Goal: Answer question/provide support: Share knowledge or assist other users

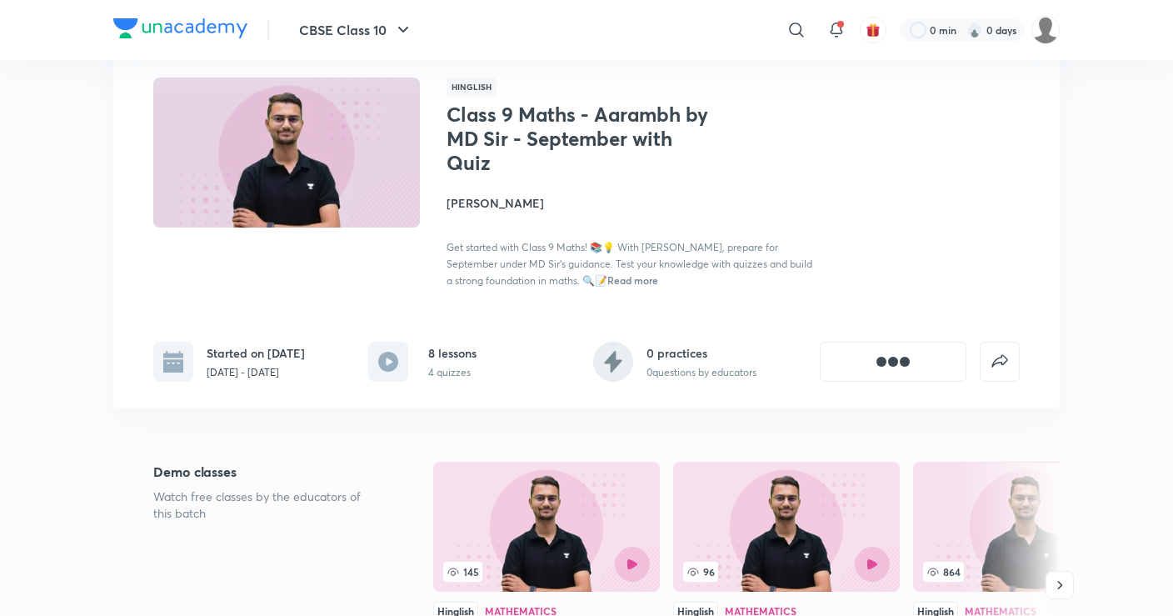
scroll to position [144, 0]
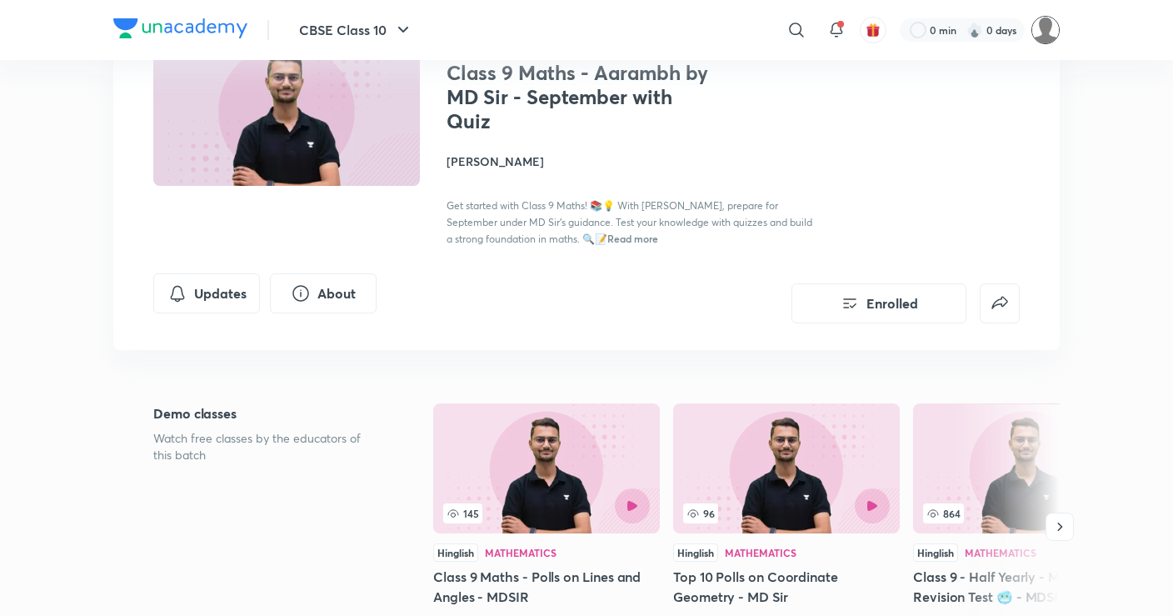
click at [1046, 28] on img at bounding box center [1045, 30] width 28 height 28
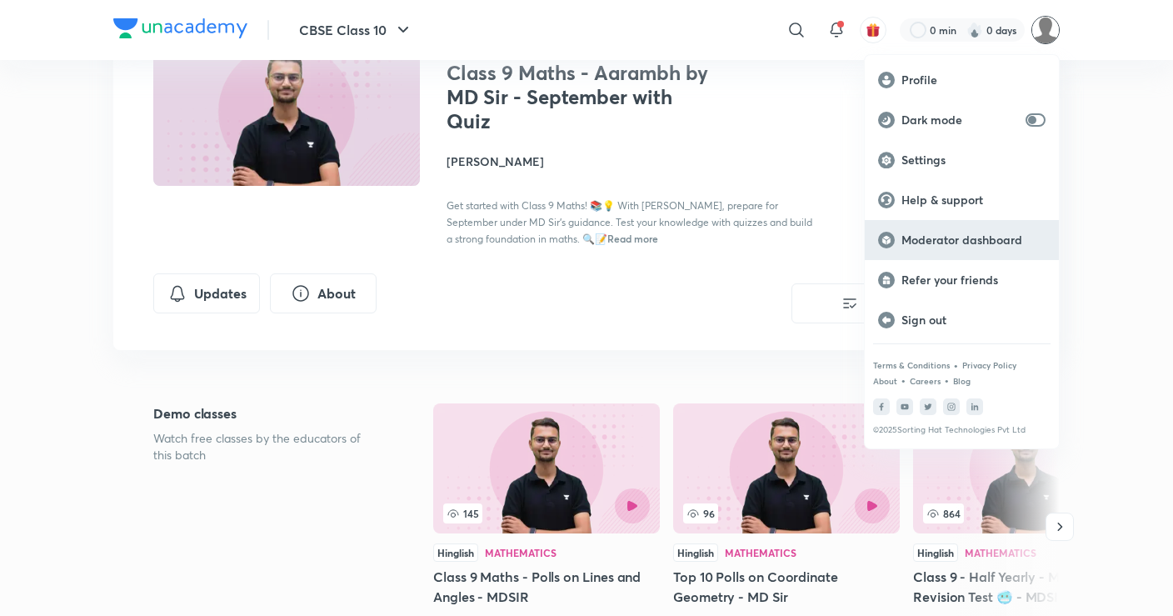
click at [934, 230] on div "Moderator dashboard" at bounding box center [962, 240] width 194 height 40
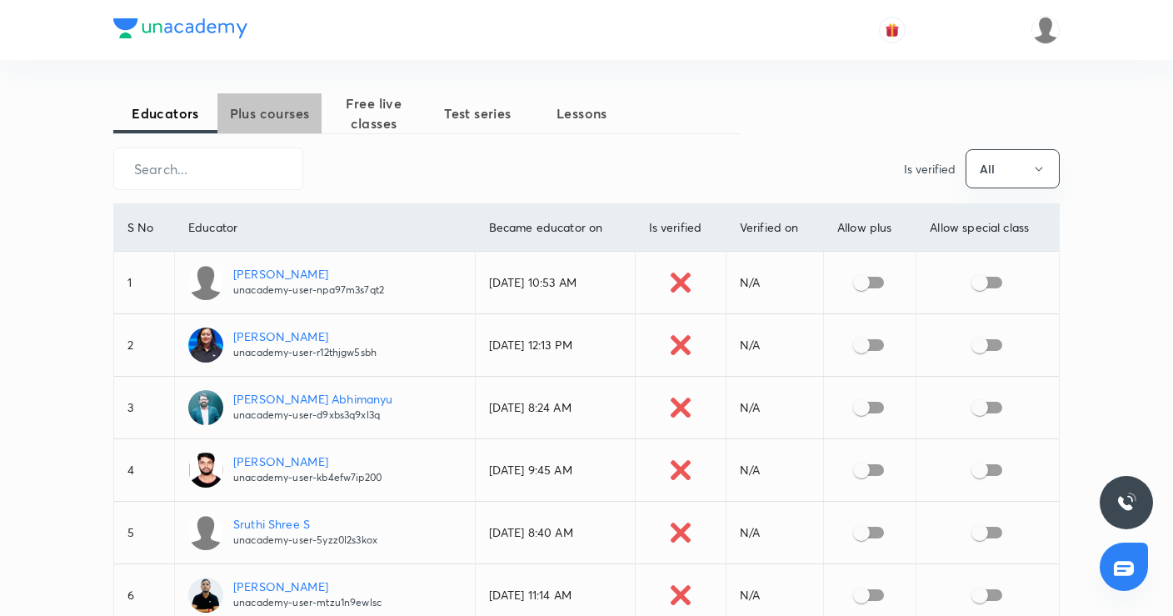
click at [254, 104] on span "Plus courses" at bounding box center [269, 113] width 104 height 20
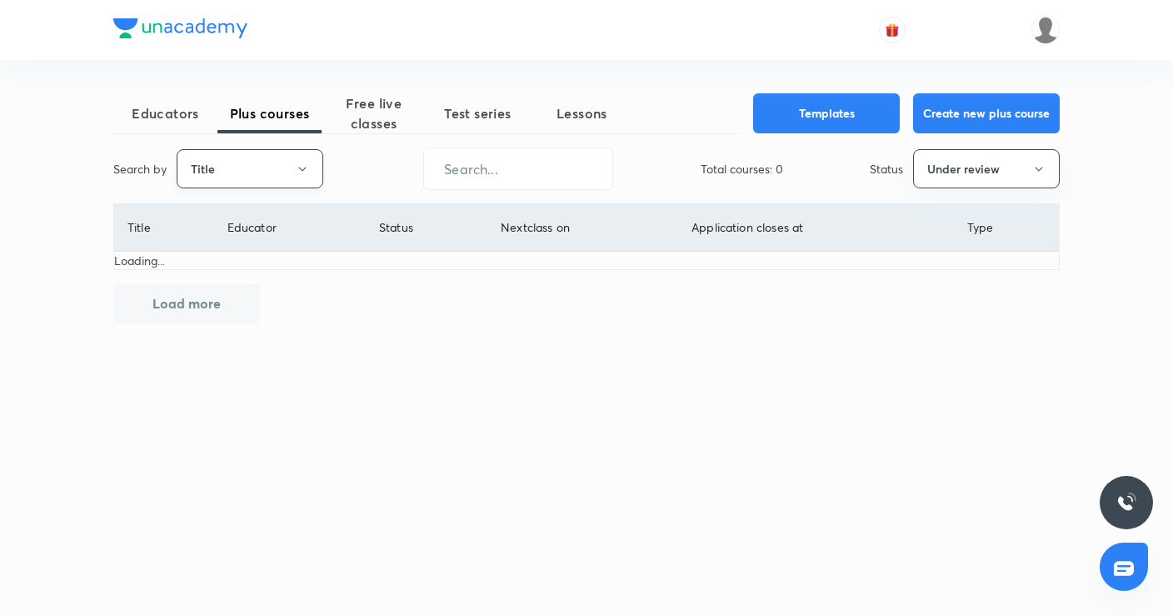
click at [257, 176] on button "Title" at bounding box center [250, 168] width 147 height 39
click at [255, 252] on span "Username" at bounding box center [249, 250] width 125 height 17
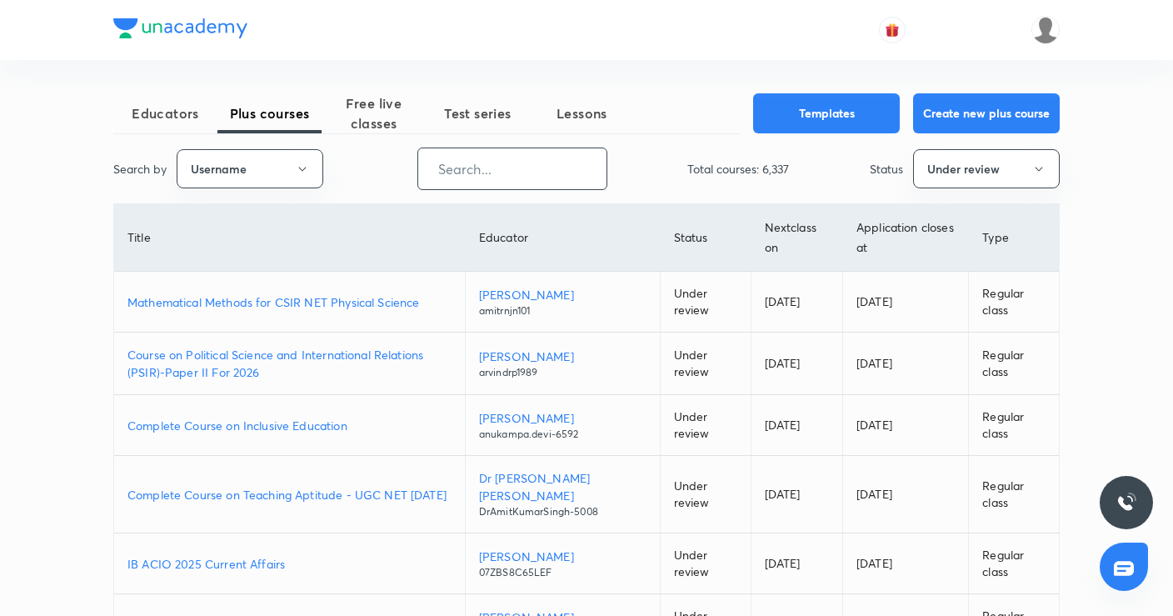
click at [475, 163] on input "text" at bounding box center [512, 168] width 188 height 42
paste input "unacademy-user-bjkp53i5i0ic"
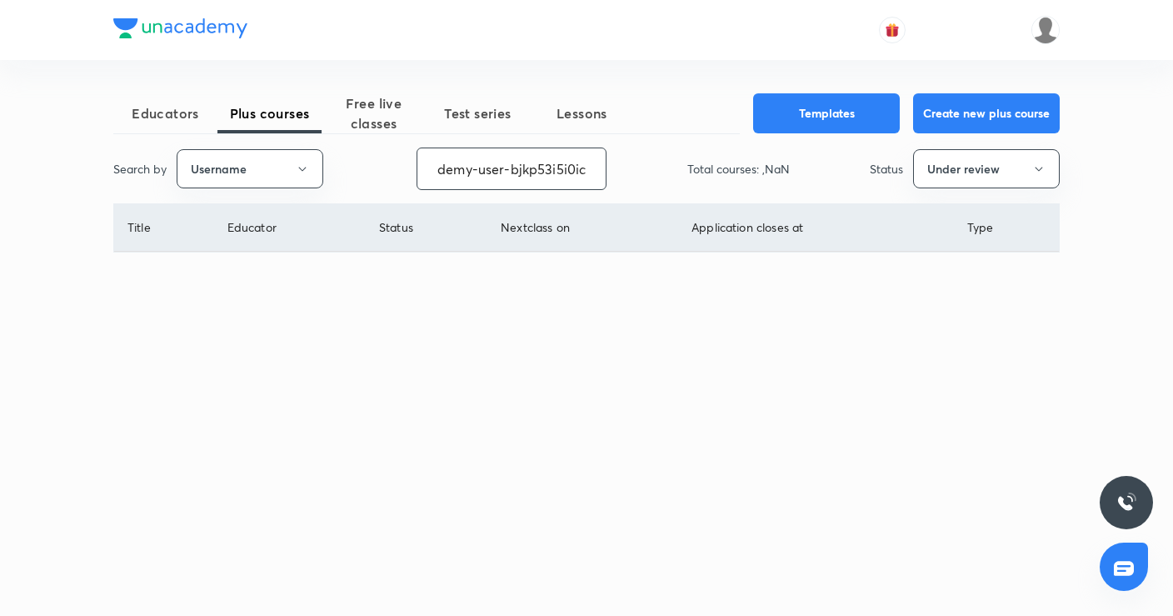
type input "unacademy-user-bjkp53i5i0ic"
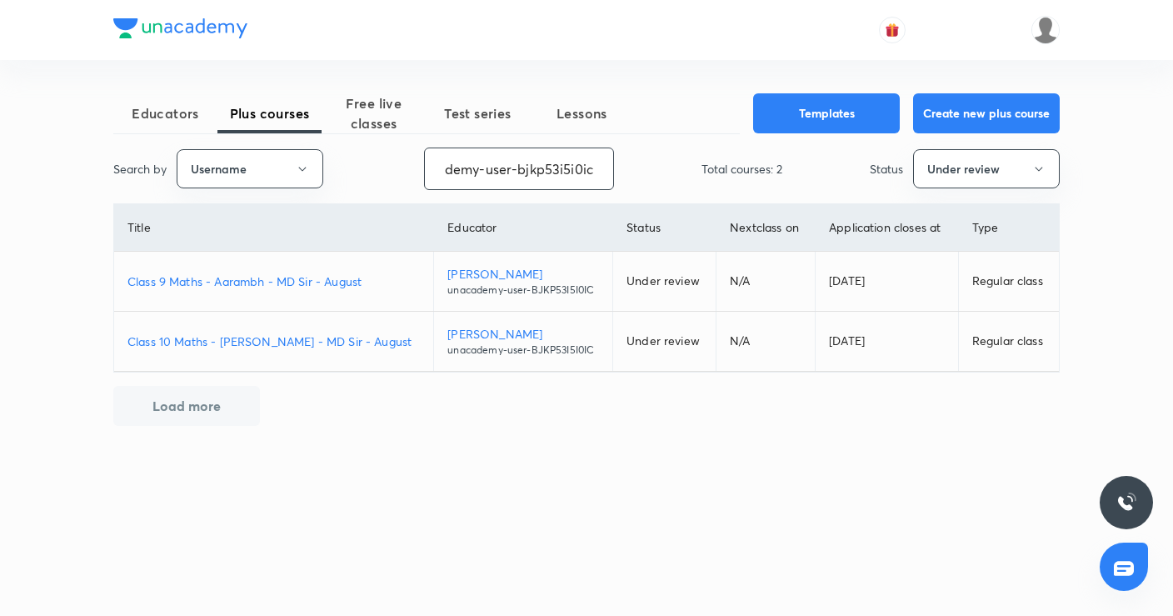
scroll to position [0, 0]
